Goal: Find specific page/section: Find specific page/section

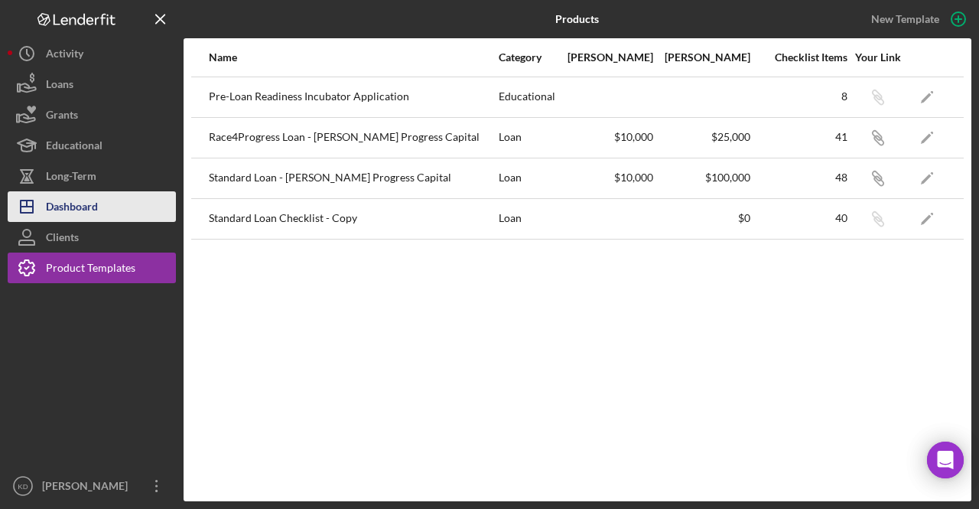
click at [79, 198] on div "Dashboard" at bounding box center [72, 208] width 52 height 34
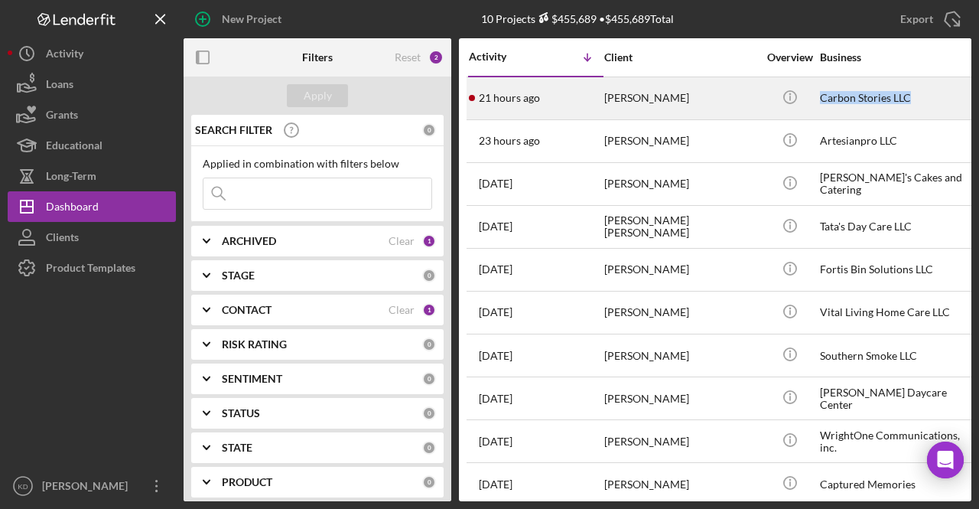
drag, startPoint x: 921, startPoint y: 94, endPoint x: 821, endPoint y: 100, distance: 99.6
click at [821, 100] on div "Carbon Stories LLC" at bounding box center [896, 98] width 153 height 41
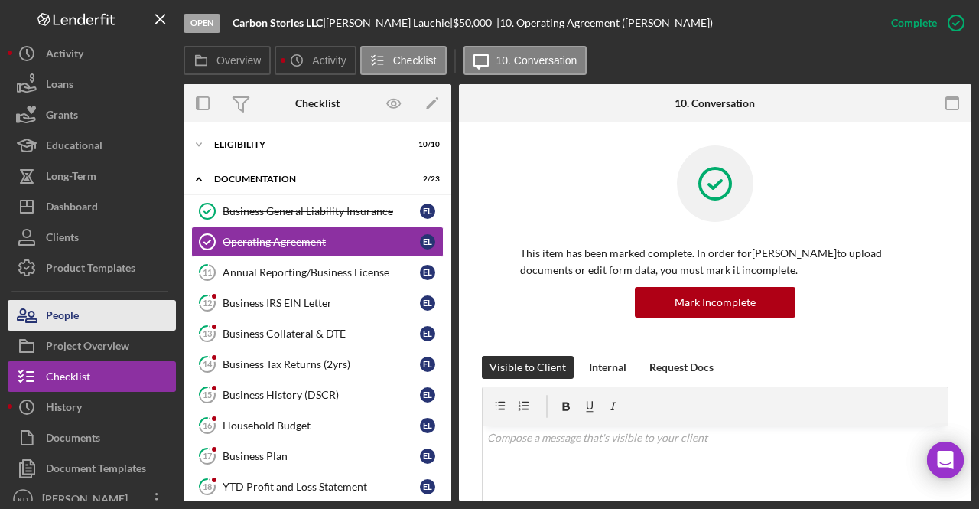
click at [83, 313] on button "People" at bounding box center [92, 315] width 168 height 31
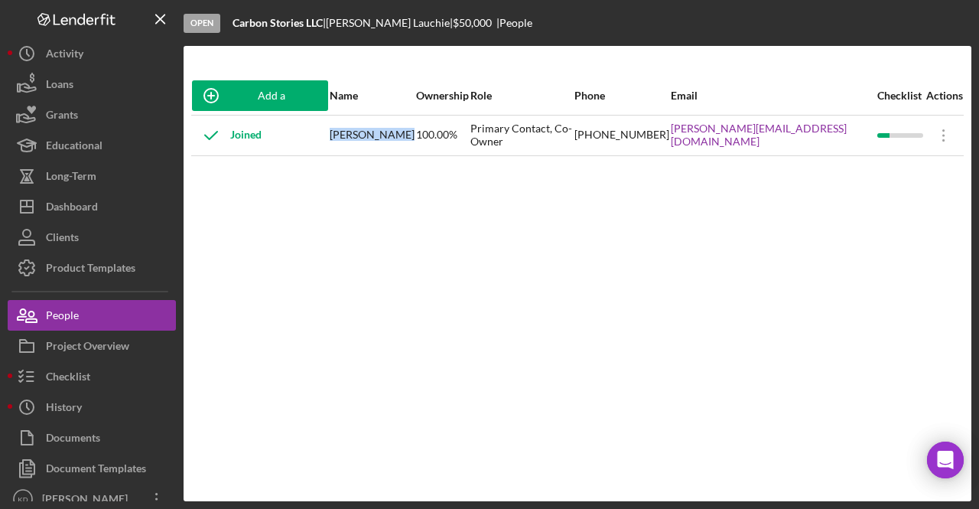
drag, startPoint x: 408, startPoint y: 134, endPoint x: 353, endPoint y: 135, distance: 55.9
click at [353, 135] on div "Erik Lauchie" at bounding box center [372, 135] width 85 height 38
copy div "Erik Lauchie"
drag, startPoint x: 329, startPoint y: 24, endPoint x: 235, endPoint y: 25, distance: 94.1
click at [235, 25] on div "Carbon Stories LLC |" at bounding box center [279, 23] width 93 height 12
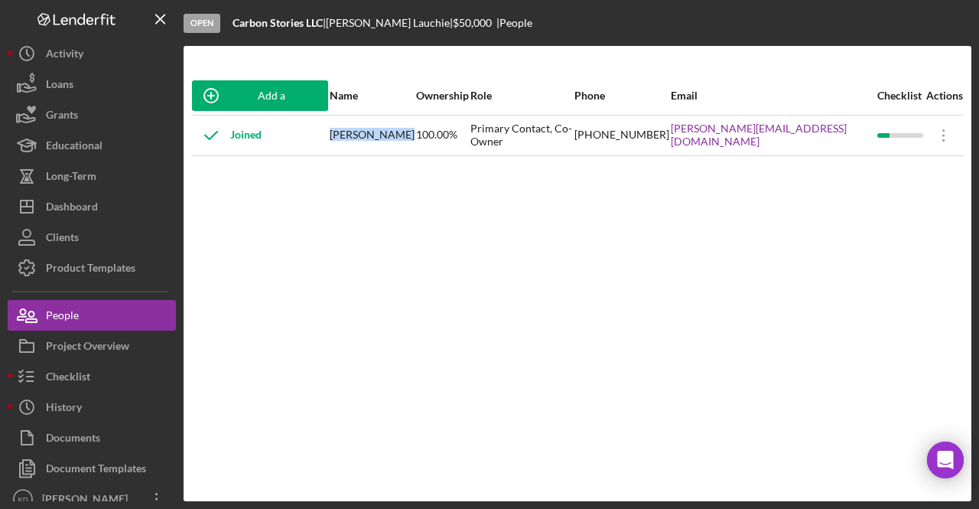
copy div "Carbon Stories LLC"
